Goal: Check status: Check status

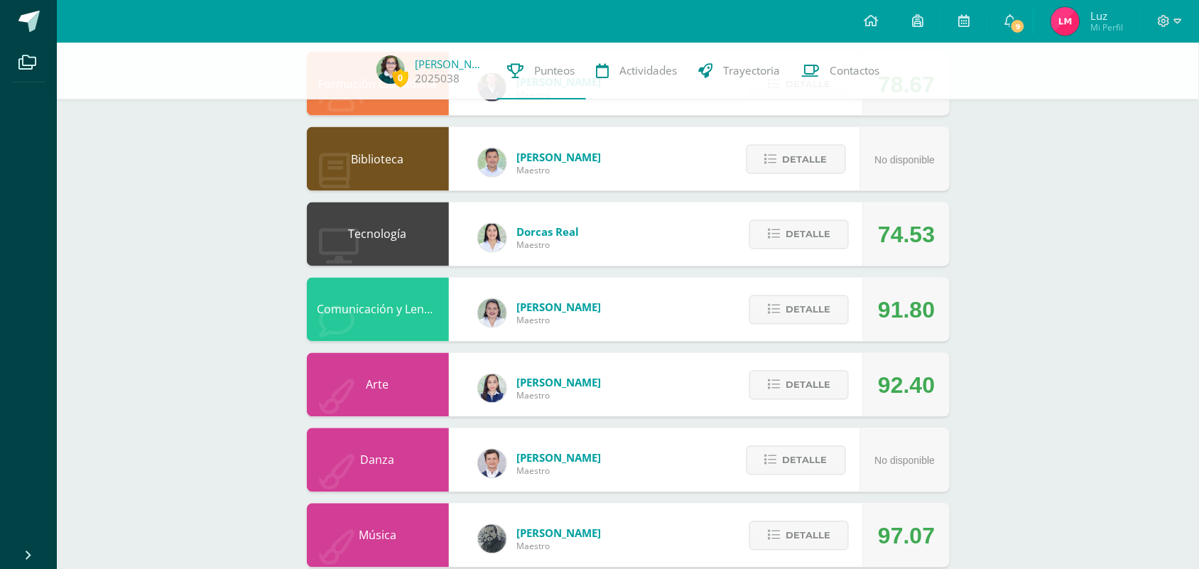
scroll to position [630, 0]
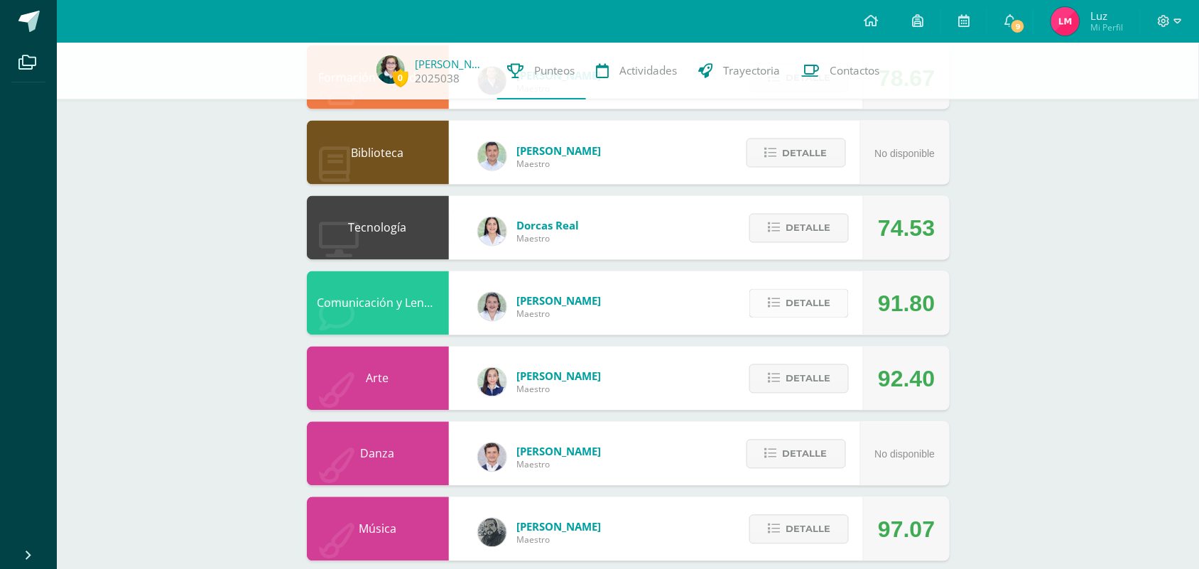
click at [783, 297] on button "Detalle" at bounding box center [798, 303] width 99 height 29
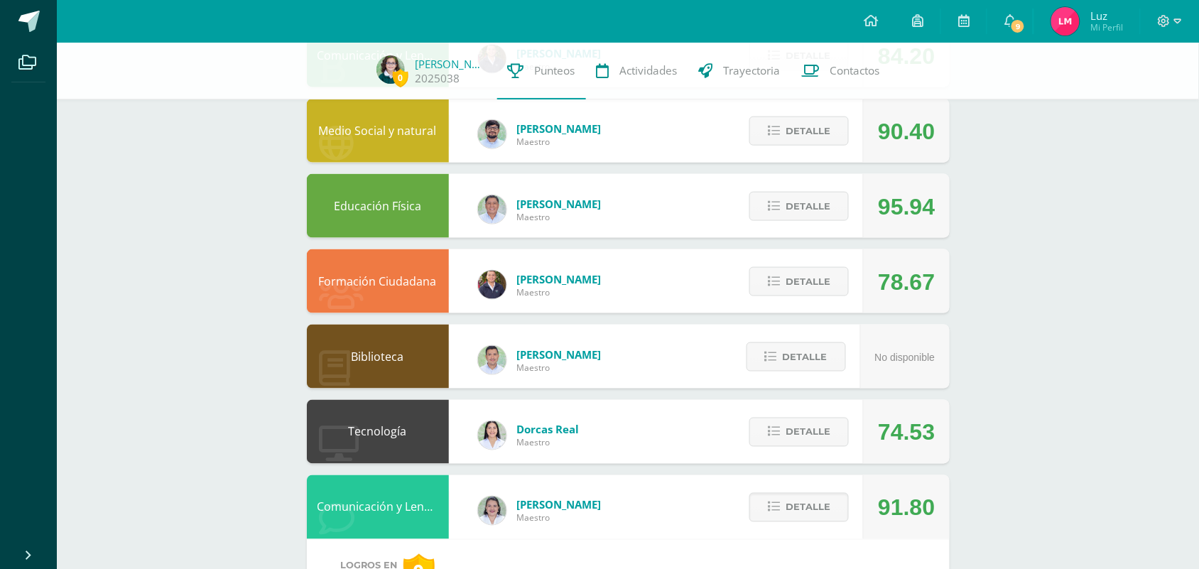
scroll to position [423, 0]
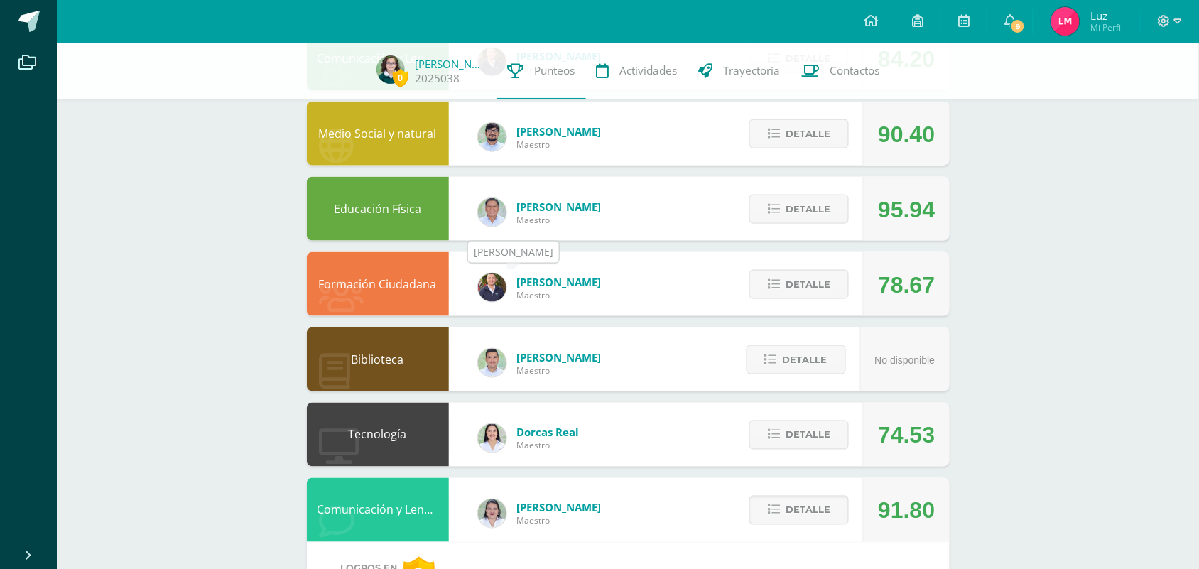
click at [497, 288] on img at bounding box center [492, 287] width 28 height 28
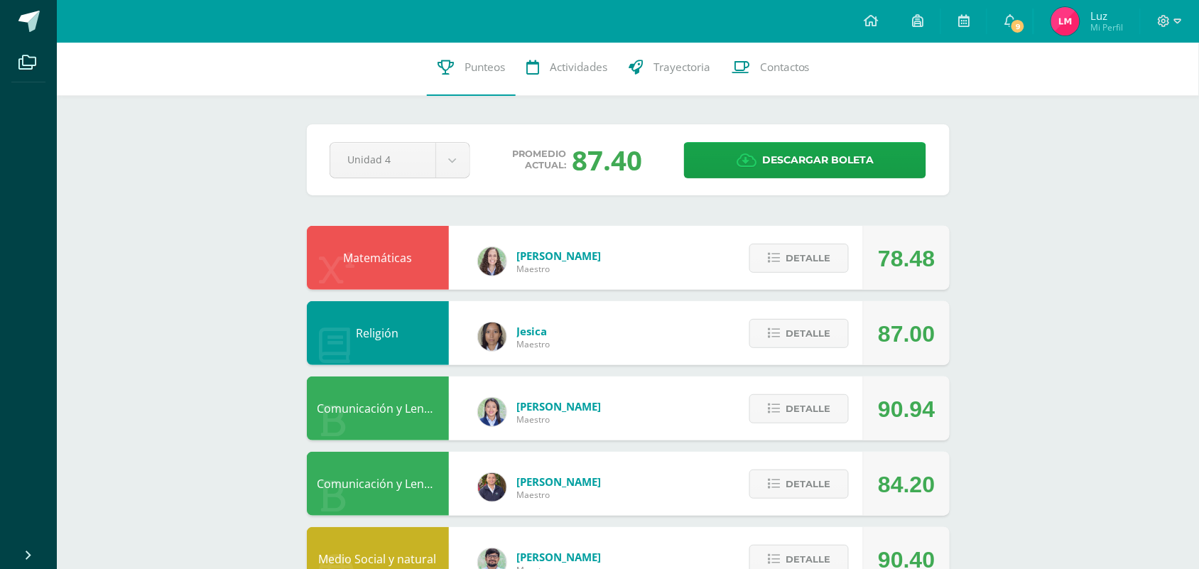
scroll to position [0, 0]
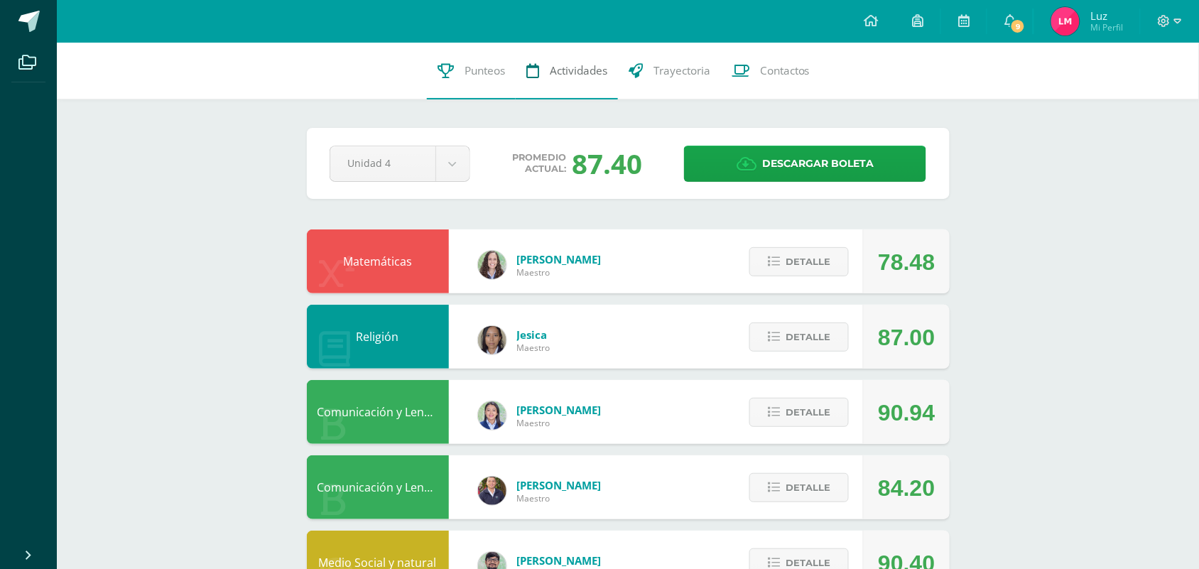
click at [556, 78] on span "Actividades" at bounding box center [579, 70] width 58 height 15
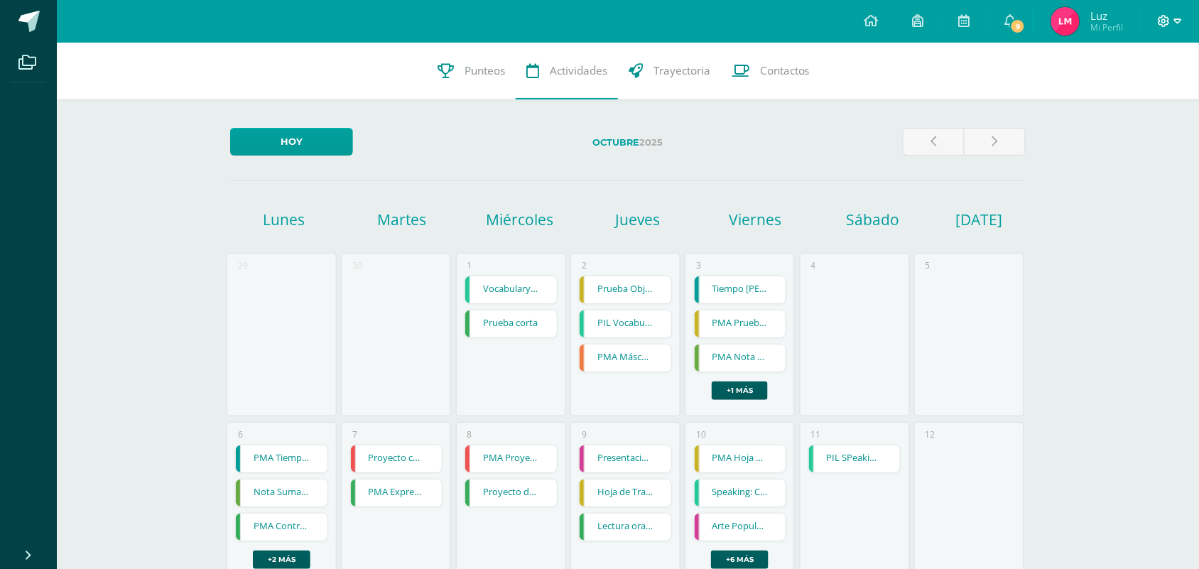
click at [1177, 23] on icon at bounding box center [1178, 21] width 8 height 13
click at [1143, 94] on span "Cerrar sesión" at bounding box center [1134, 96] width 64 height 13
